Goal: Task Accomplishment & Management: Manage account settings

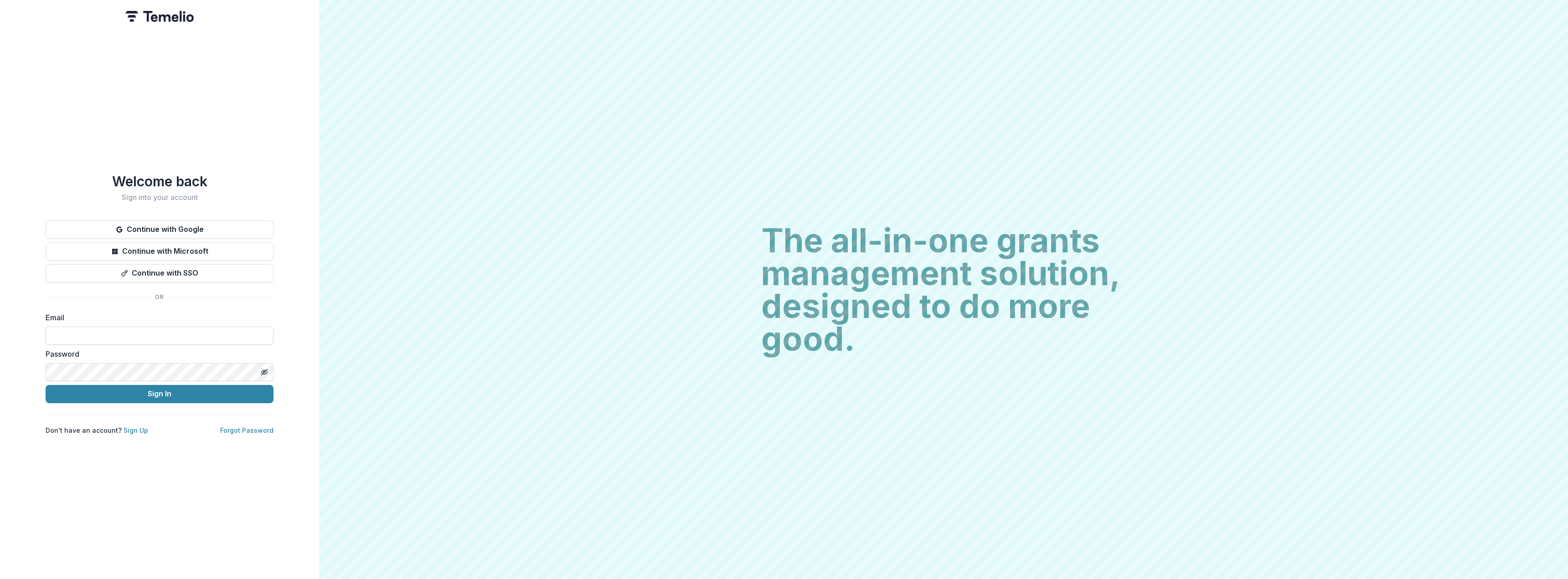
click at [95, 333] on input at bounding box center [159, 335] width 228 height 18
type input "**********"
click at [45, 385] on button "Sign In" at bounding box center [159, 393] width 228 height 18
